Goal: Task Accomplishment & Management: Use online tool/utility

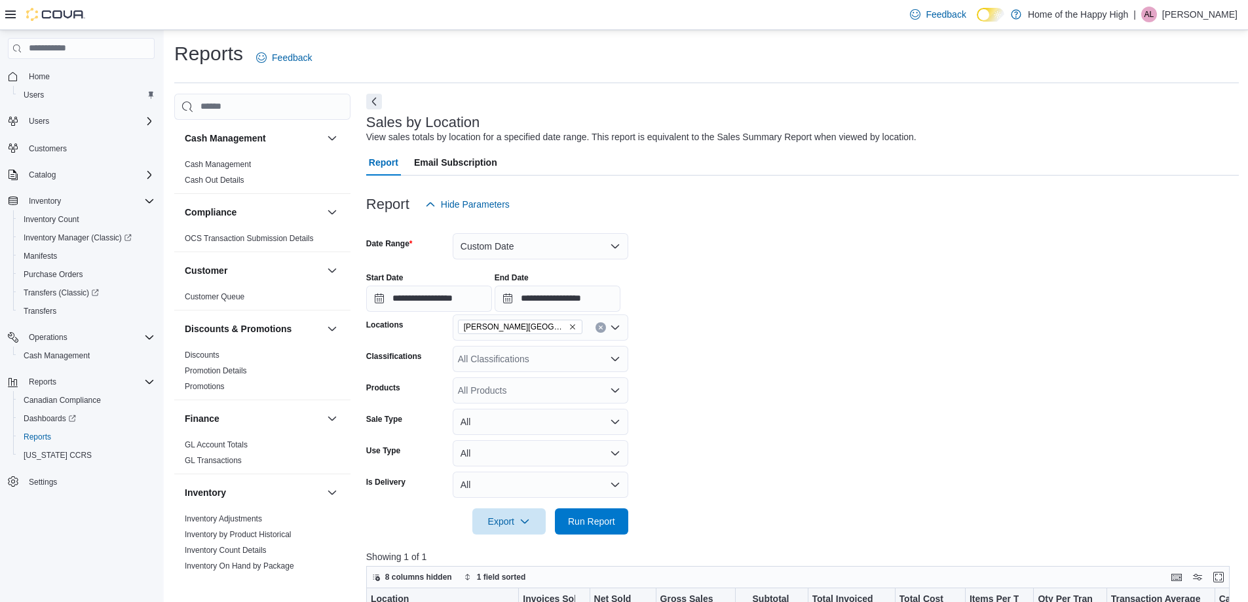
scroll to position [197, 0]
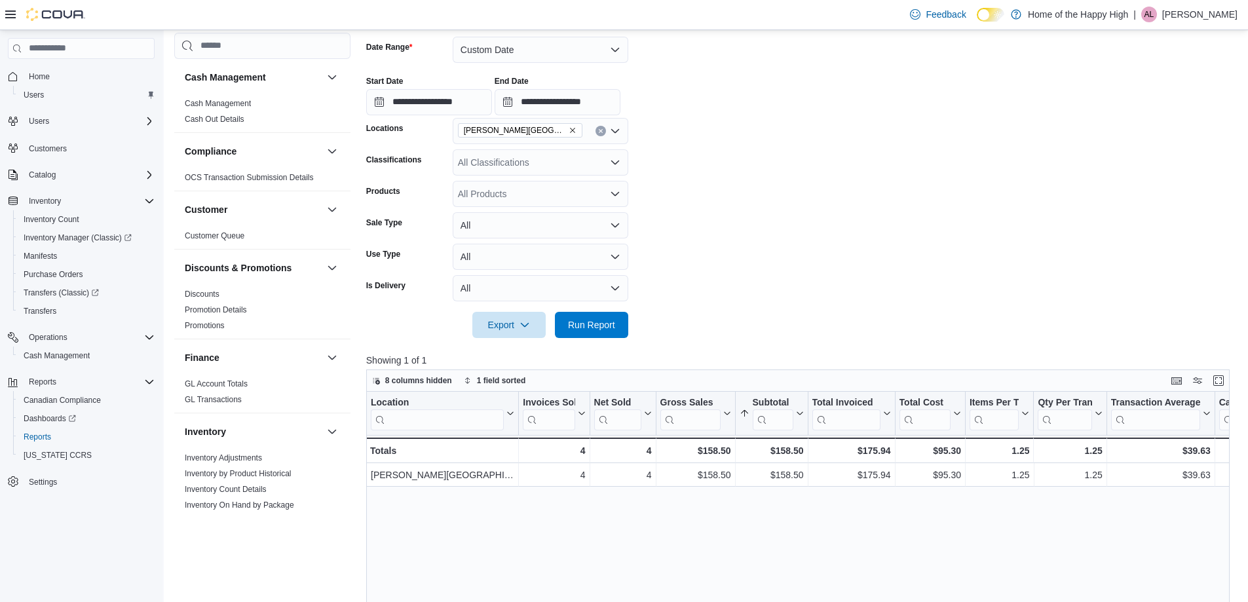
click at [1214, 16] on p "[PERSON_NAME]" at bounding box center [1199, 15] width 75 height 16
click at [1164, 125] on span "Sign Out" at bounding box center [1153, 127] width 35 height 13
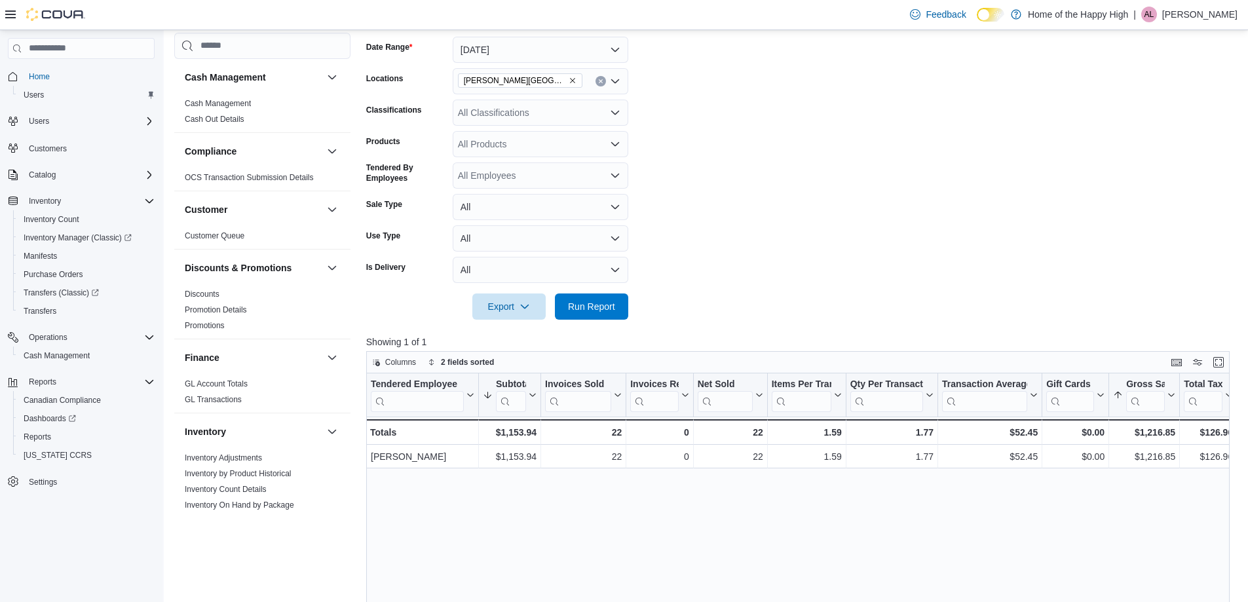
scroll to position [655, 0]
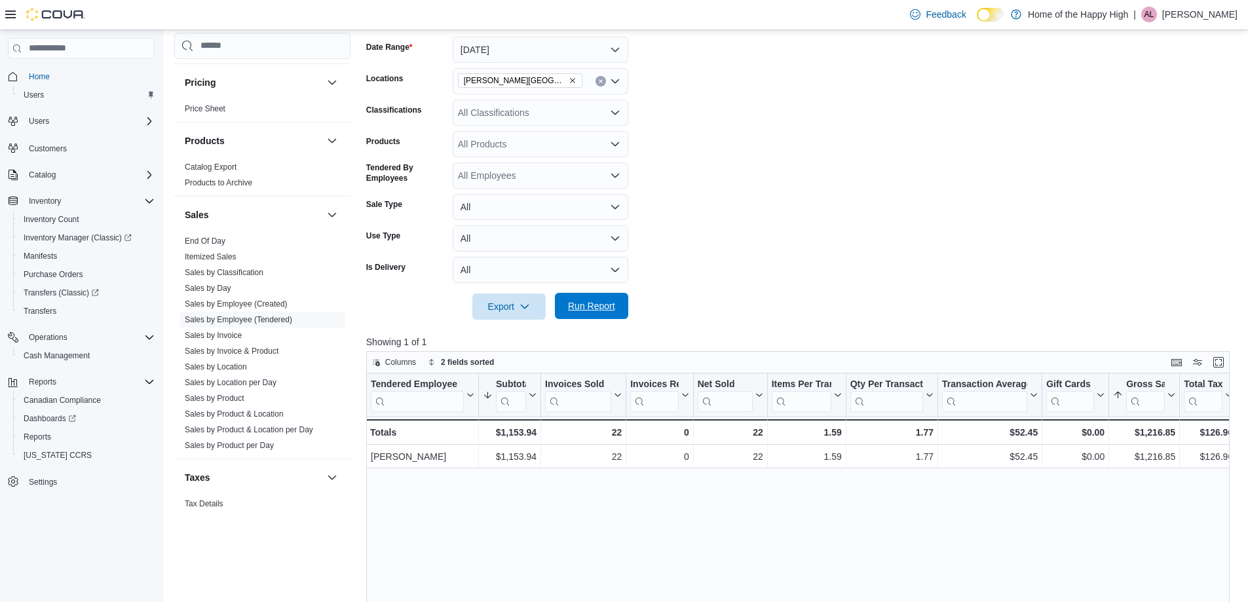
click at [589, 299] on span "Run Report" at bounding box center [592, 306] width 58 height 26
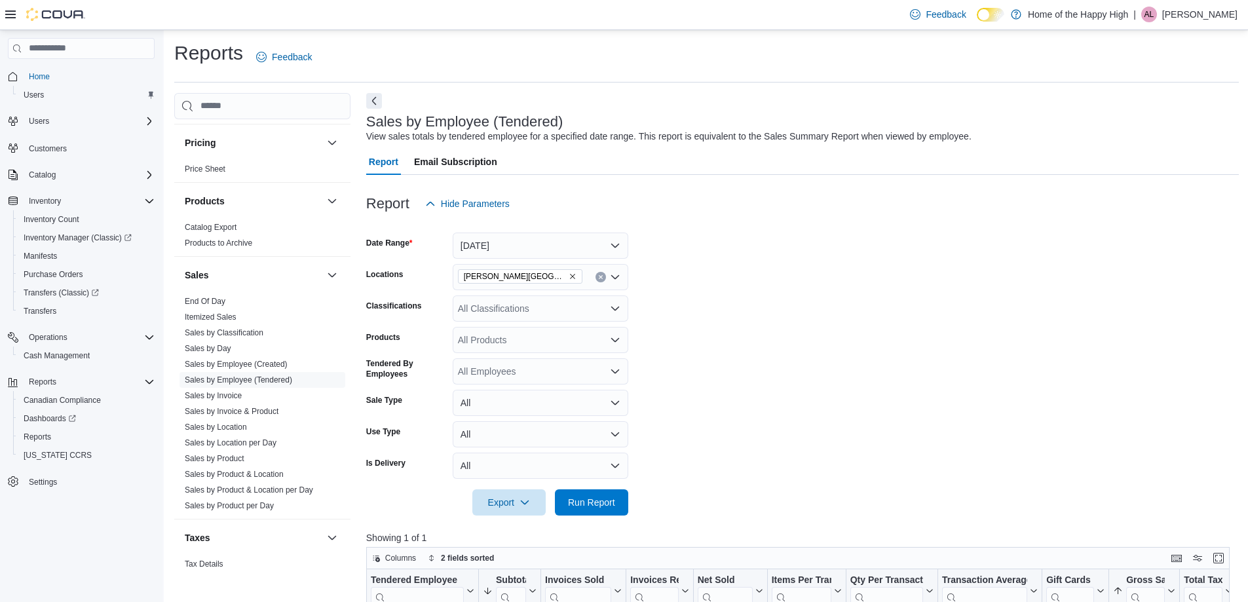
scroll to position [0, 0]
click at [572, 315] on div "All Classifications" at bounding box center [541, 309] width 176 height 26
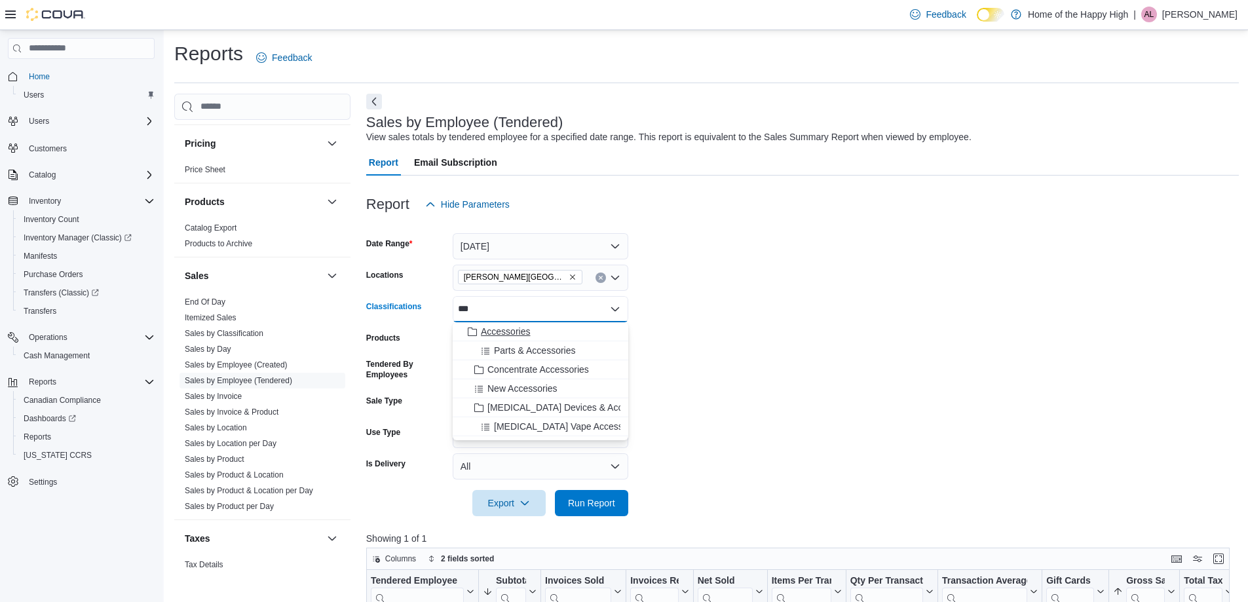
type input "***"
click at [527, 335] on span "Accessories" at bounding box center [505, 331] width 49 height 13
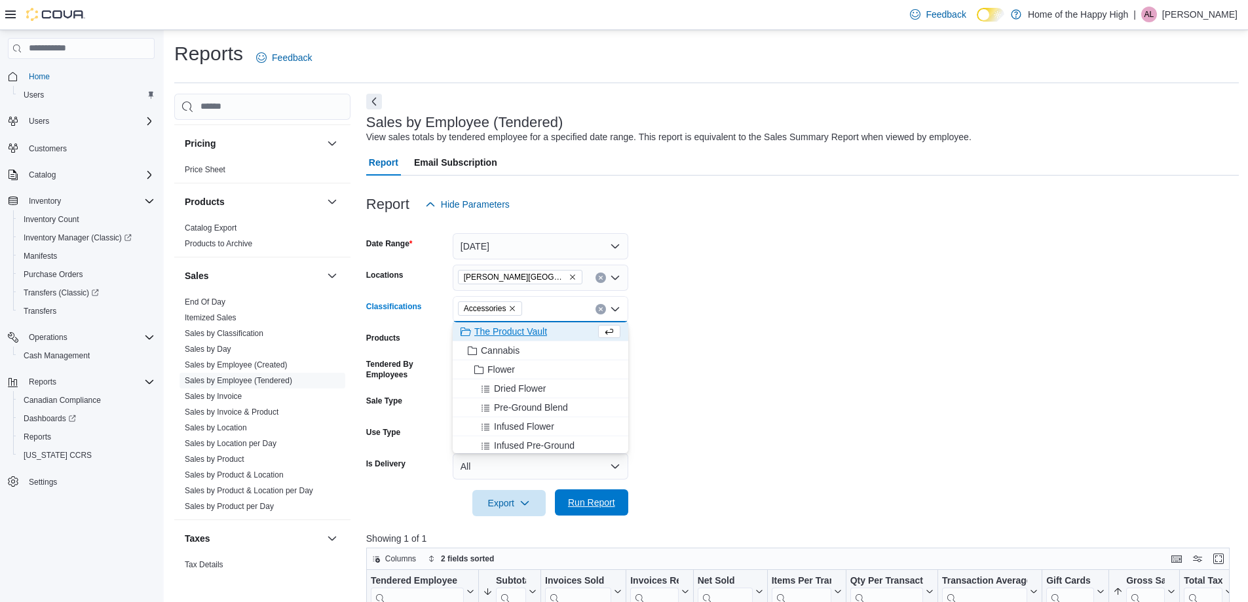
click at [610, 503] on span "Run Report" at bounding box center [591, 502] width 47 height 13
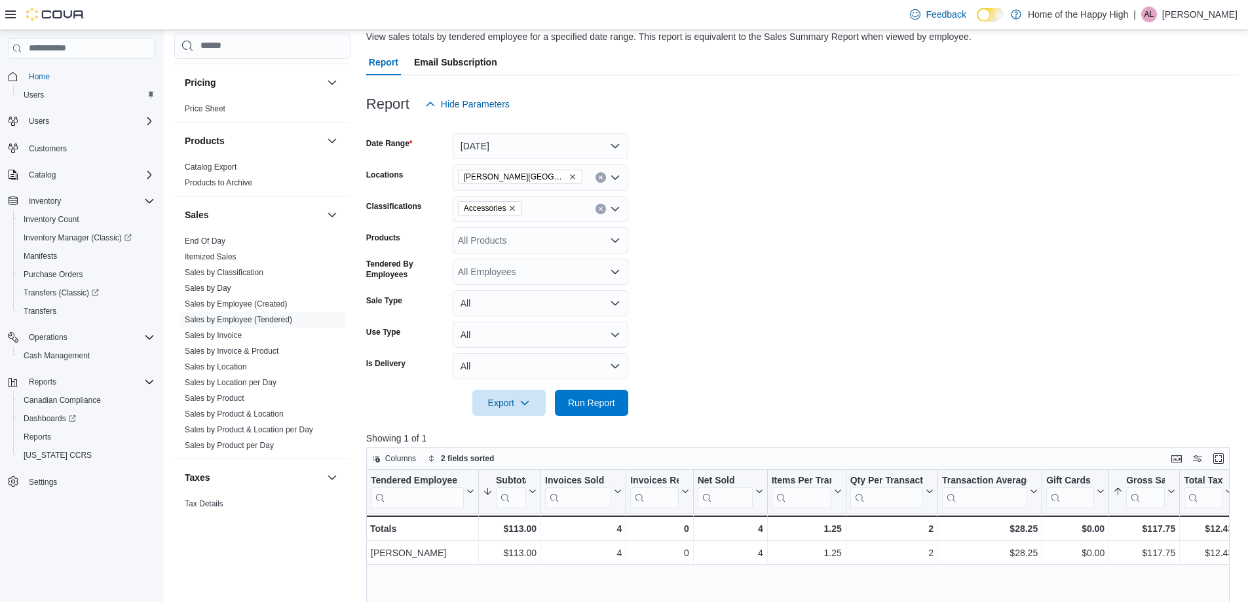
scroll to position [131, 0]
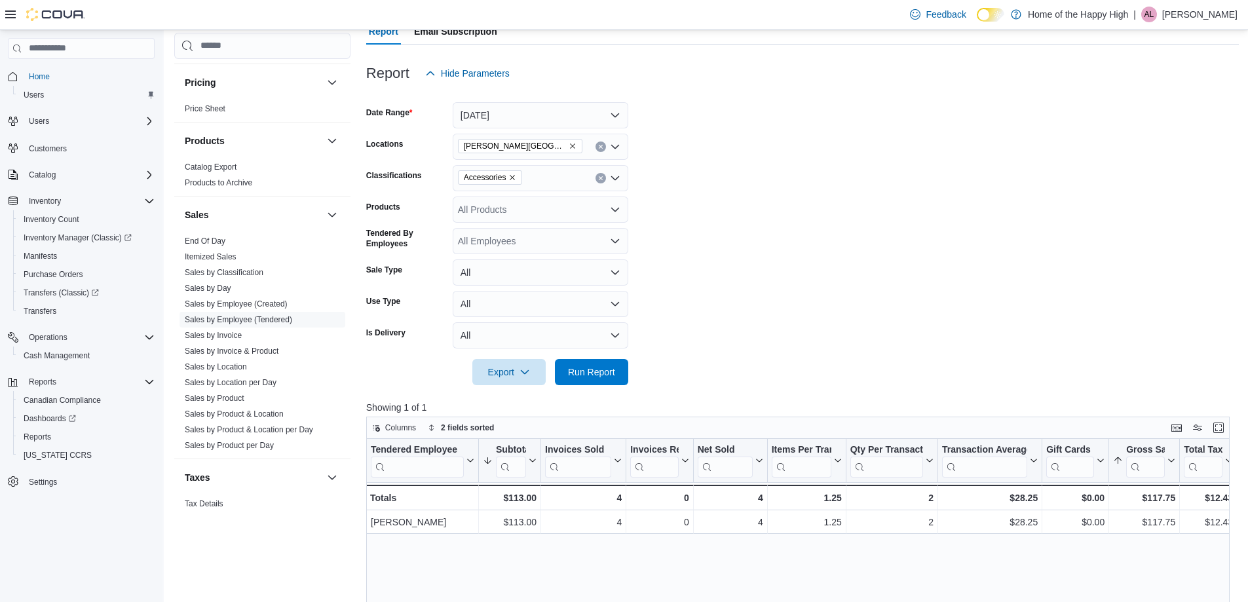
click at [1210, 16] on p "[PERSON_NAME]" at bounding box center [1199, 15] width 75 height 16
click at [1168, 126] on span "Sign Out" at bounding box center [1153, 127] width 35 height 13
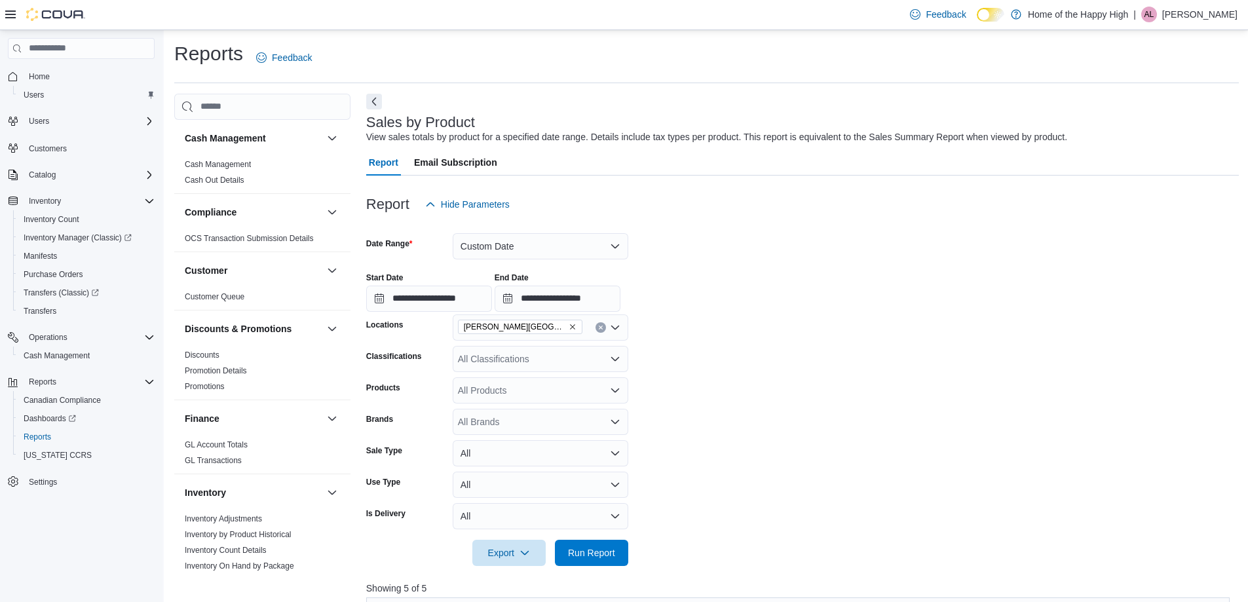
scroll to position [66, 0]
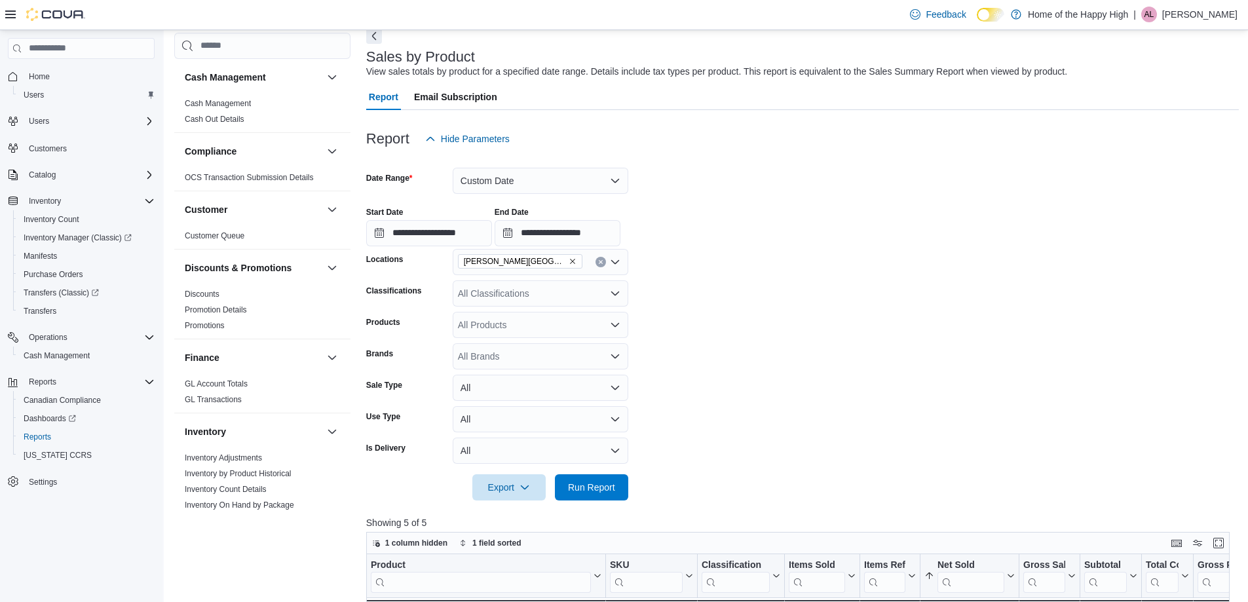
click at [1179, 20] on p "[PERSON_NAME]" at bounding box center [1199, 15] width 75 height 16
click at [1187, 131] on button "Sign Out" at bounding box center [1172, 127] width 121 height 21
